Goal: Information Seeking & Learning: Learn about a topic

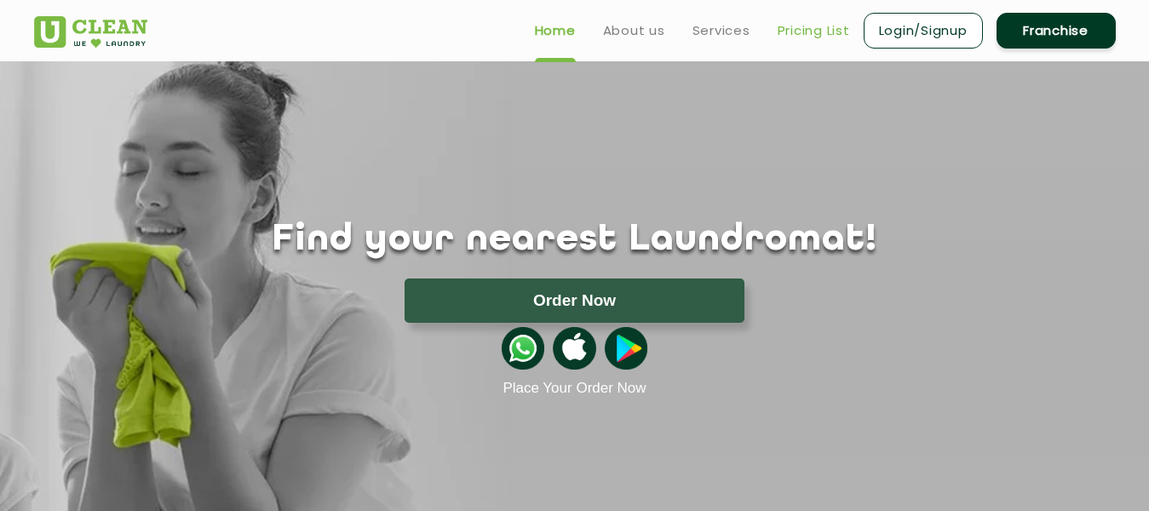
click at [790, 32] on link "Pricing List" at bounding box center [814, 30] width 72 height 20
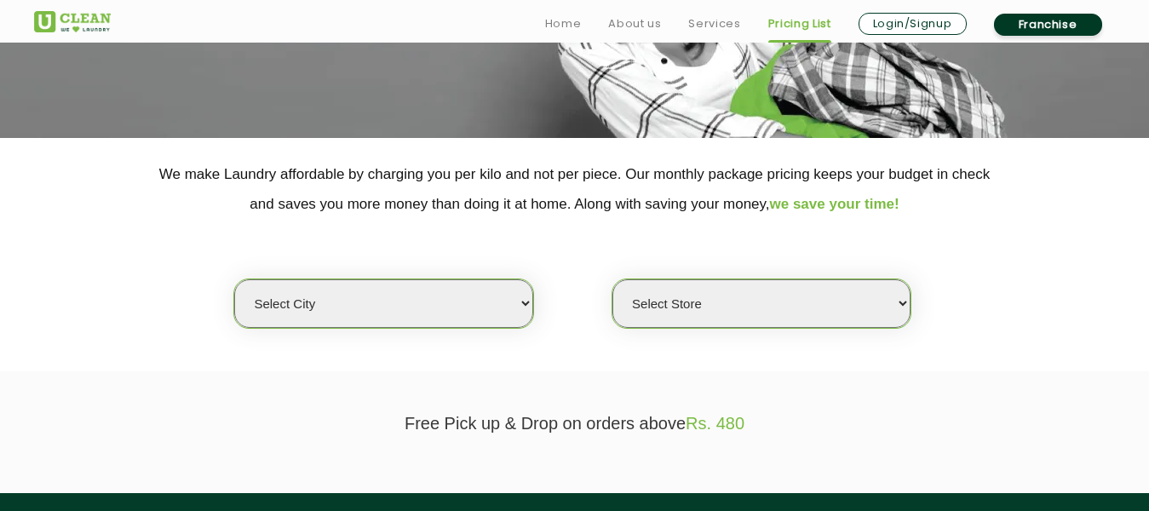
scroll to position [341, 0]
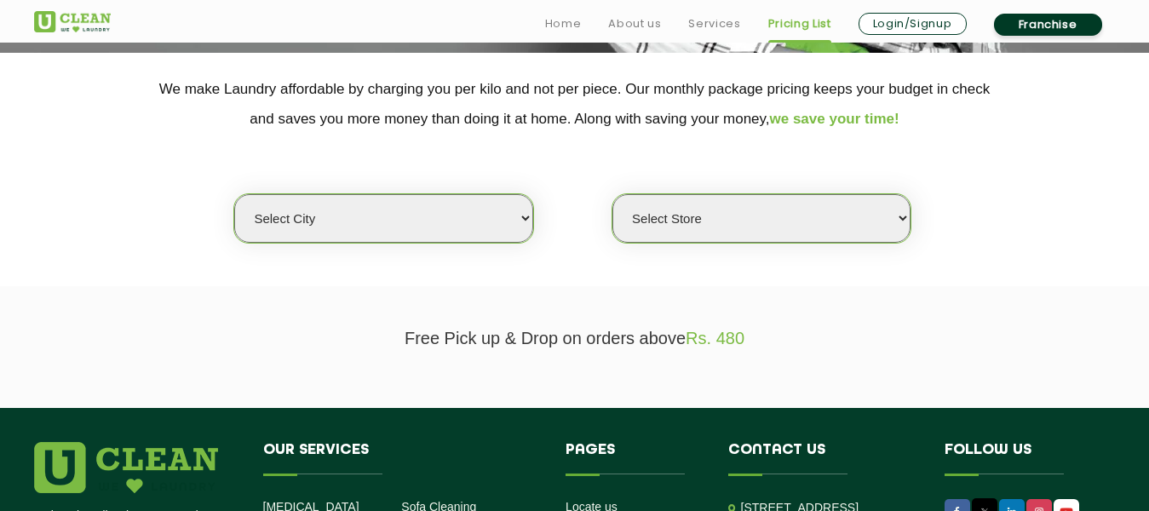
click at [489, 233] on select "Select city [GEOGRAPHIC_DATA] [GEOGRAPHIC_DATA] [GEOGRAPHIC_DATA] [GEOGRAPHIC_D…" at bounding box center [383, 218] width 298 height 49
select select "11"
click at [234, 194] on select "Select city [GEOGRAPHIC_DATA] [GEOGRAPHIC_DATA] [GEOGRAPHIC_DATA] [GEOGRAPHIC_D…" at bounding box center [383, 218] width 298 height 49
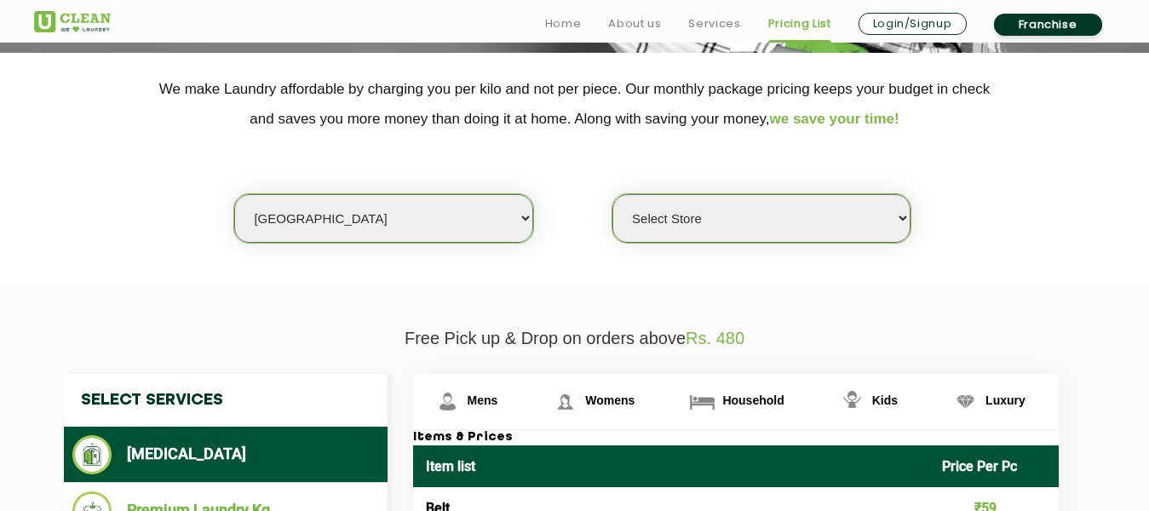
click at [700, 213] on select "Select Store [GEOGRAPHIC_DATA][PERSON_NAME] UClean Navalur UClean Chitlapakkam …" at bounding box center [761, 218] width 298 height 49
select select "310"
click at [612, 194] on select "Select Store [GEOGRAPHIC_DATA][PERSON_NAME] UClean Navalur UClean Chitlapakkam …" at bounding box center [761, 218] width 298 height 49
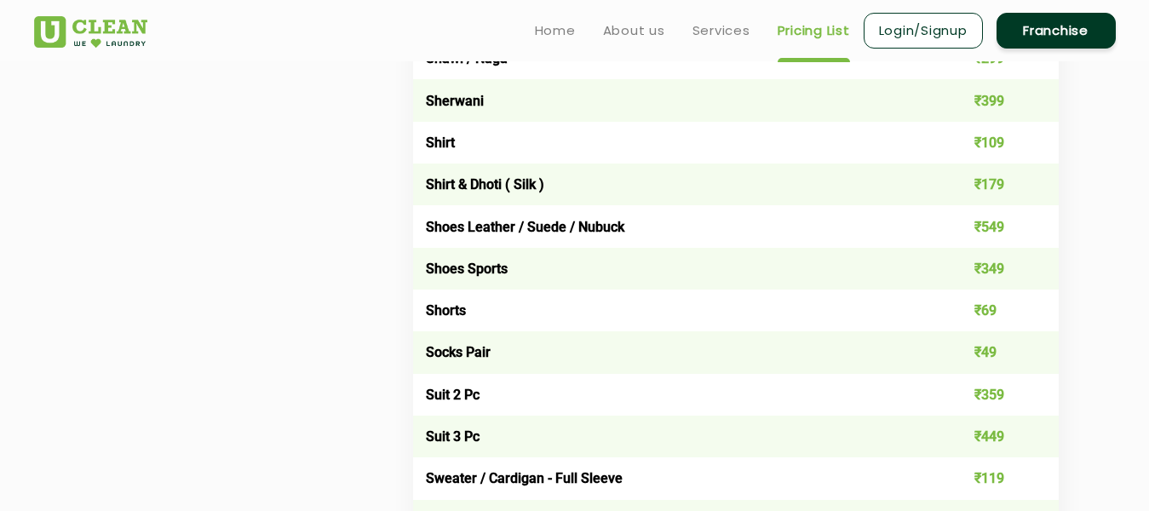
scroll to position [2385, 0]
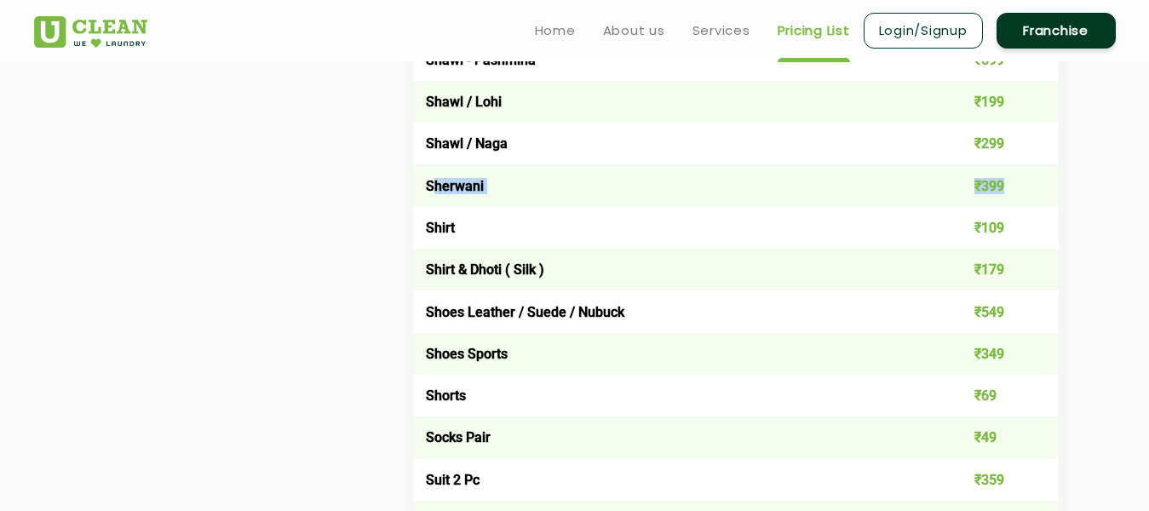
drag, startPoint x: 430, startPoint y: 181, endPoint x: 1003, endPoint y: 194, distance: 572.5
click at [1003, 194] on tr "Sherwani ₹399" at bounding box center [736, 185] width 646 height 42
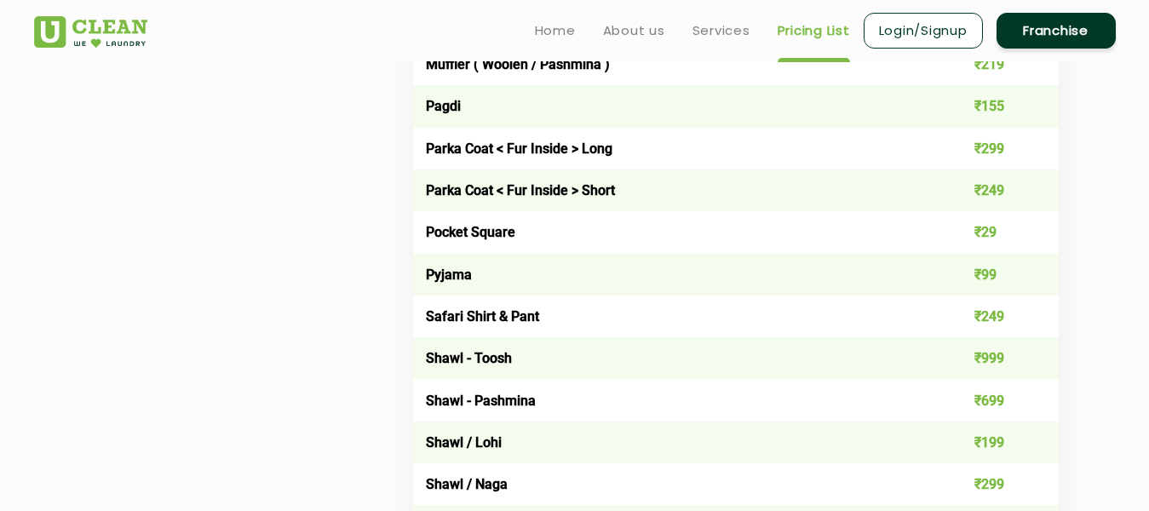
scroll to position [1959, 0]
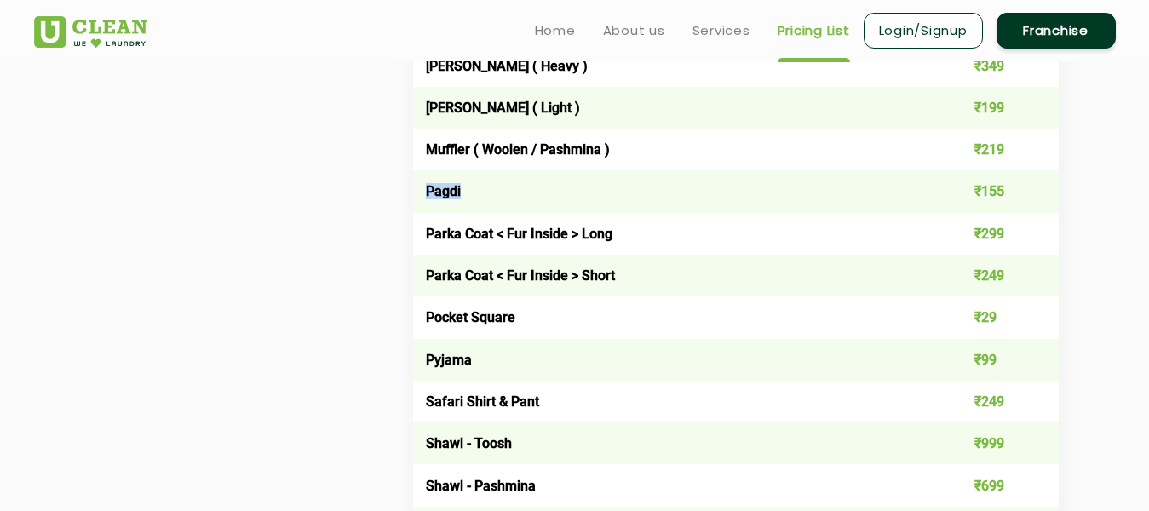
drag, startPoint x: 427, startPoint y: 186, endPoint x: 461, endPoint y: 187, distance: 34.1
click at [461, 187] on td "Pagdi" at bounding box center [671, 191] width 517 height 42
drag, startPoint x: 426, startPoint y: 271, endPoint x: 494, endPoint y: 275, distance: 68.3
click at [494, 275] on td "Parka Coat < Fur Inside > Short" at bounding box center [671, 276] width 517 height 42
copy td "Parka Coat"
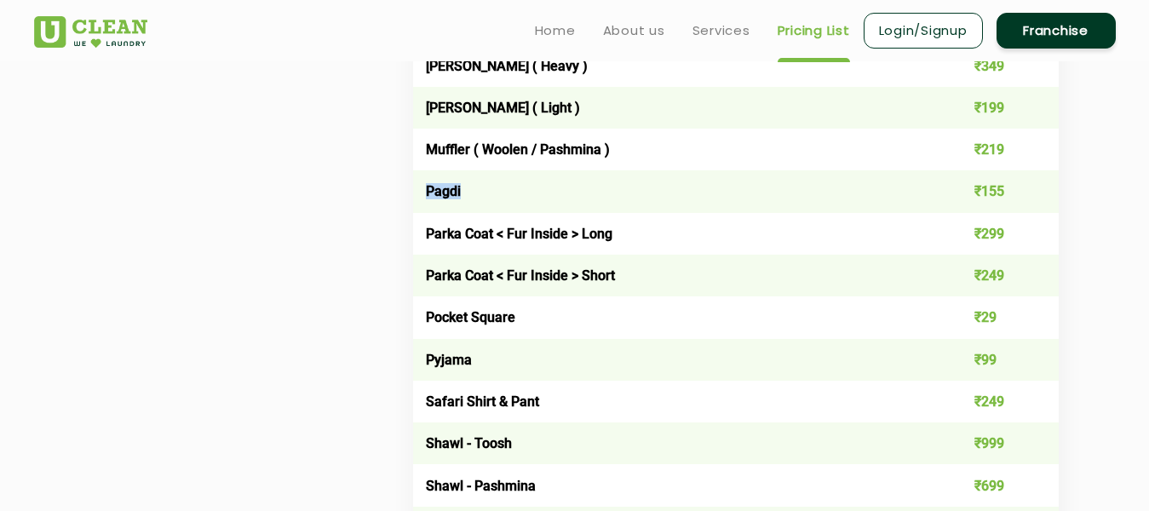
drag, startPoint x: 428, startPoint y: 190, endPoint x: 463, endPoint y: 187, distance: 34.2
click at [463, 187] on td "Pagdi" at bounding box center [671, 191] width 517 height 42
copy td "Pagdi"
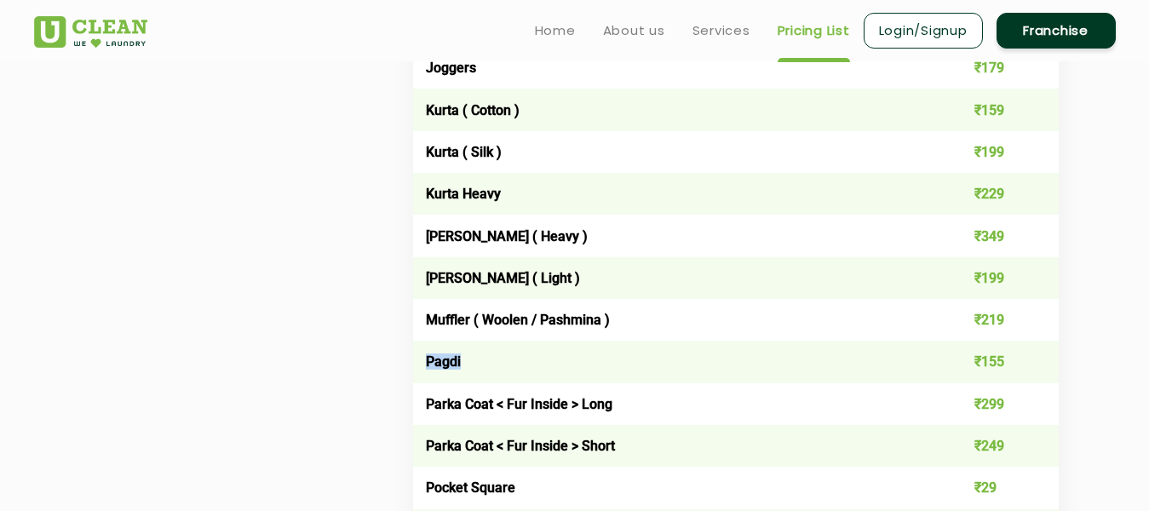
scroll to position [1704, 0]
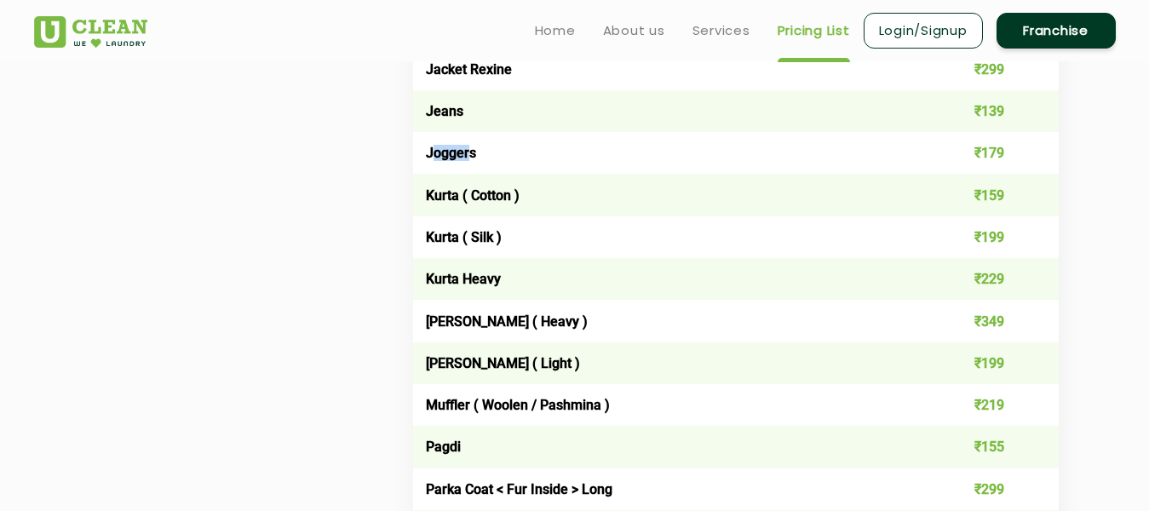
drag, startPoint x: 432, startPoint y: 152, endPoint x: 470, endPoint y: 152, distance: 38.3
click at [470, 152] on td "Joggers" at bounding box center [671, 153] width 517 height 42
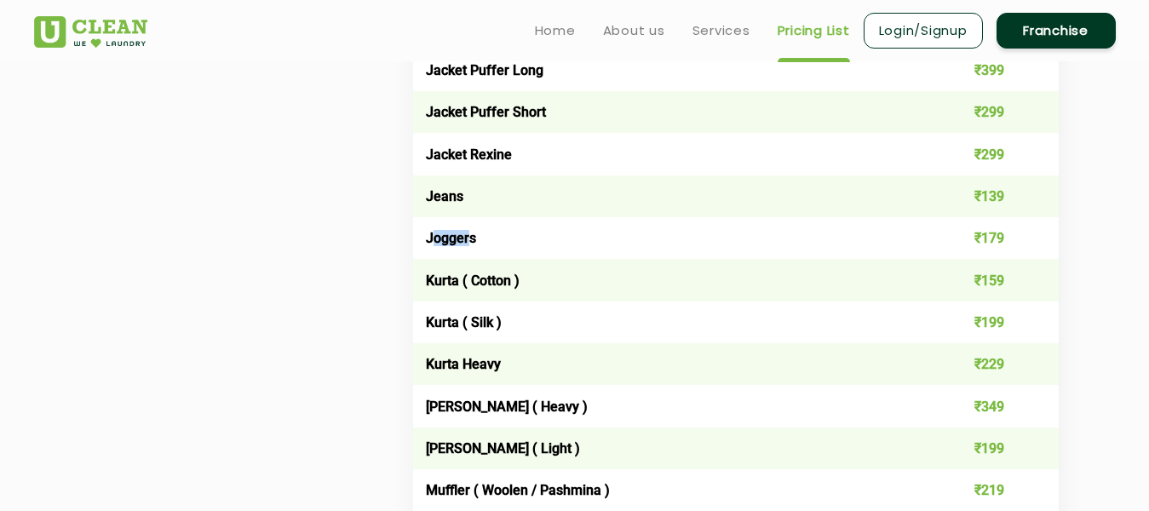
scroll to position [1533, 0]
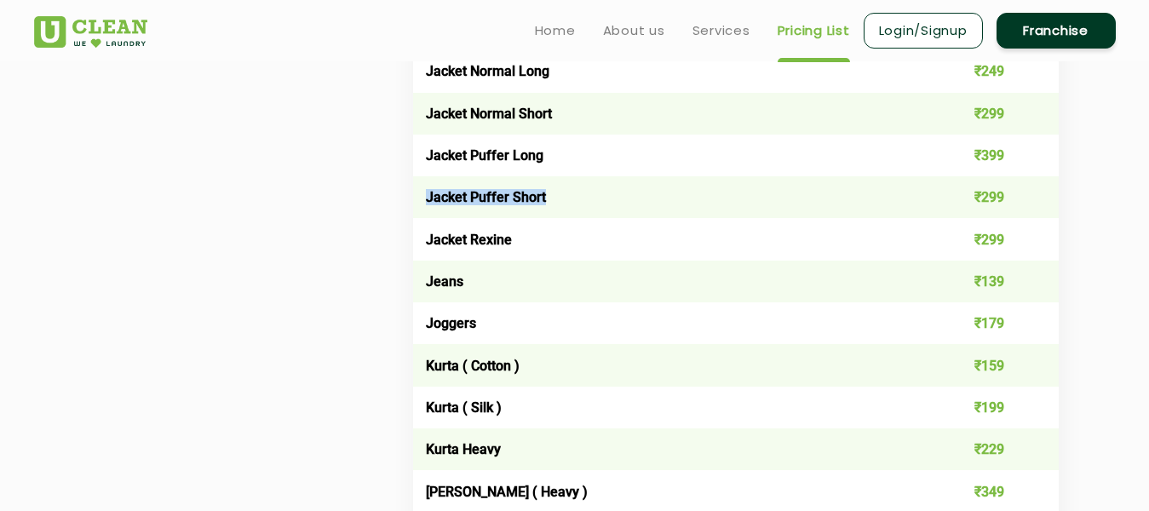
drag, startPoint x: 427, startPoint y: 199, endPoint x: 547, endPoint y: 195, distance: 120.2
click at [547, 195] on td "Jacket Puffer Short" at bounding box center [671, 197] width 517 height 42
copy td "Jacket Puffer Short"
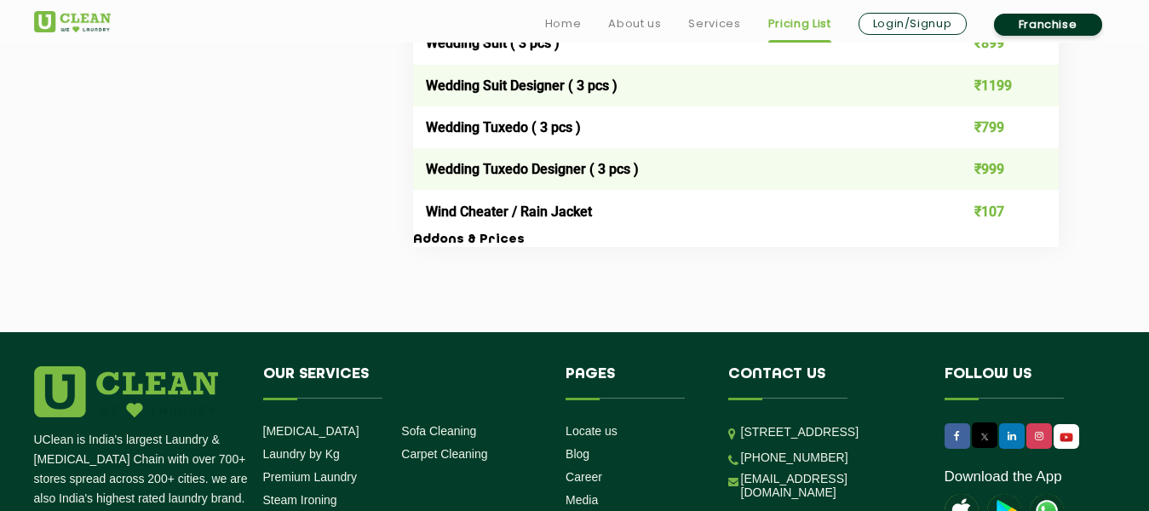
scroll to position [3663, 0]
